Goal: Task Accomplishment & Management: Use online tool/utility

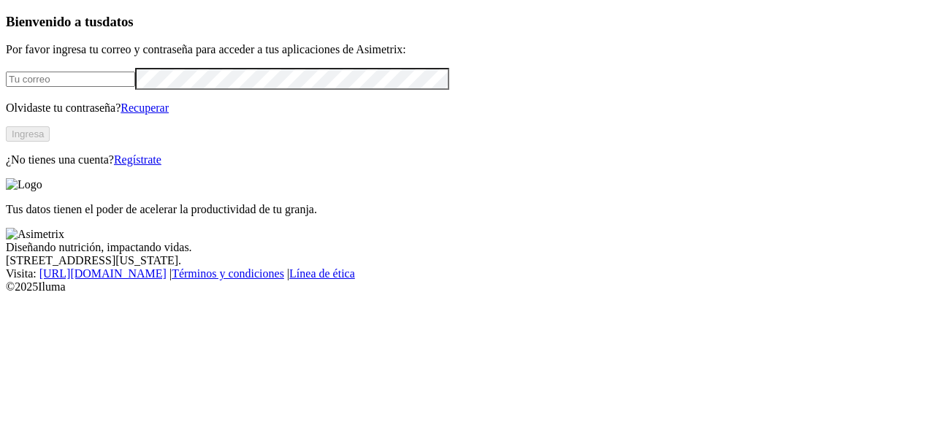
type input "[PERSON_NAME][EMAIL_ADDRESS][PERSON_NAME][DOMAIN_NAME]"
click at [50, 142] on button "Ingresa" at bounding box center [28, 133] width 44 height 15
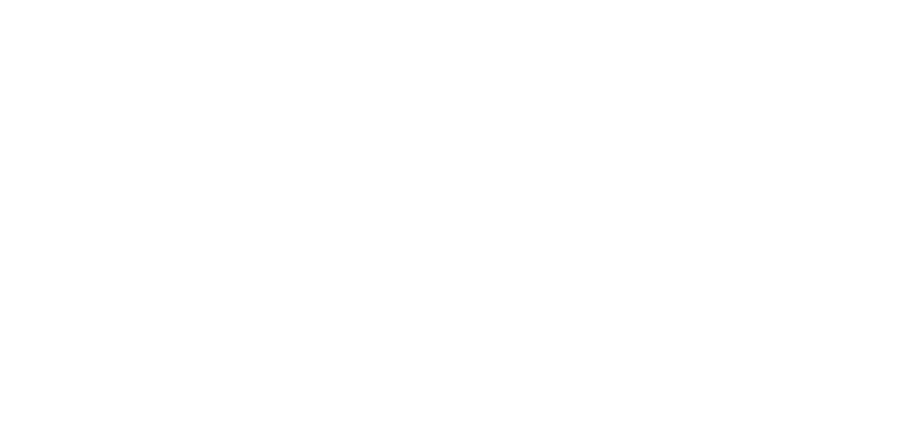
scroll to position [43, 0]
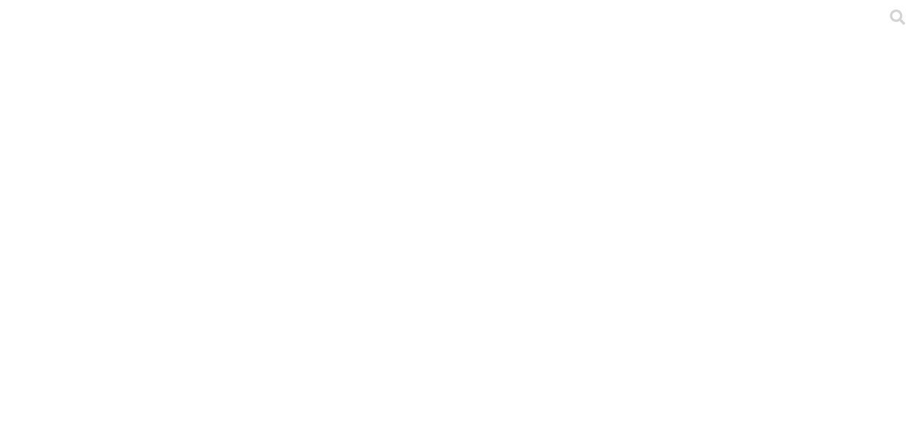
click at [890, 25] on icon at bounding box center [897, 16] width 15 height 15
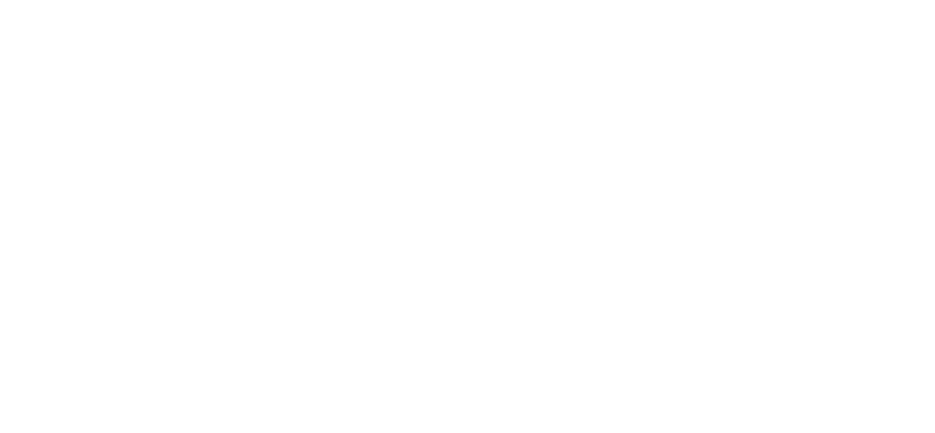
type input "El Rincon"
